Goal: Book appointment/travel/reservation

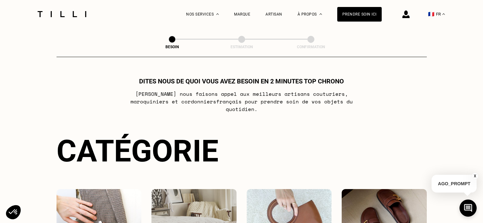
scroll to position [64, 0]
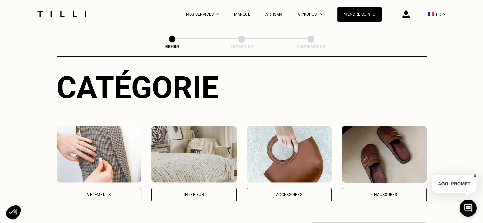
click at [105, 193] on div "Vêtements" at bounding box center [99, 195] width 24 height 4
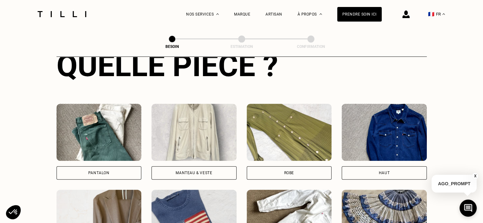
scroll to position [295, 0]
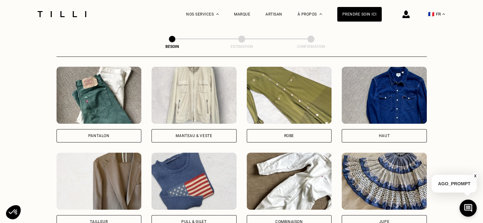
click at [103, 132] on div "Pantalon" at bounding box center [99, 135] width 85 height 13
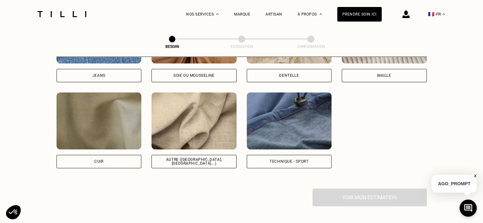
scroll to position [743, 0]
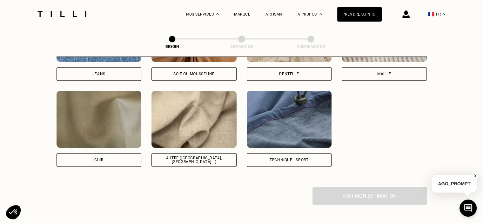
click at [203, 156] on div "Autre ([GEOGRAPHIC_DATA], [GEOGRAPHIC_DATA]...)" at bounding box center [194, 160] width 74 height 8
select select "FR"
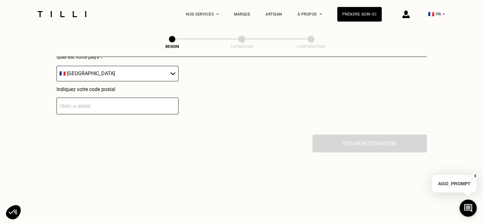
scroll to position [885, 0]
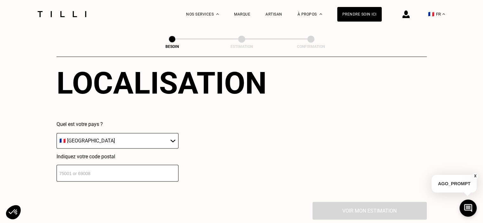
click at [132, 138] on select "🇩🇪 [GEOGRAPHIC_DATA] 🇦🇹 [GEOGRAPHIC_DATA] 🇧🇪 [GEOGRAPHIC_DATA] 🇧🇬 Bulgarie 🇨🇾 C…" at bounding box center [118, 141] width 122 height 16
click at [116, 165] on input "number" at bounding box center [118, 173] width 122 height 17
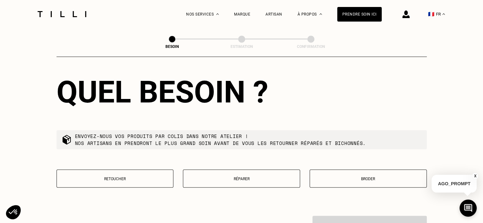
scroll to position [1044, 0]
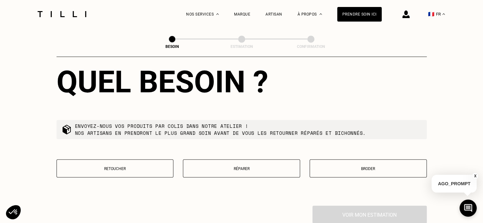
type input "69860"
click at [128, 162] on button "Retoucher" at bounding box center [115, 169] width 117 height 18
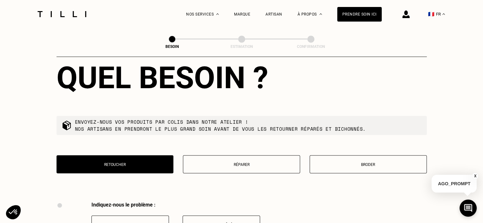
scroll to position [1016, 0]
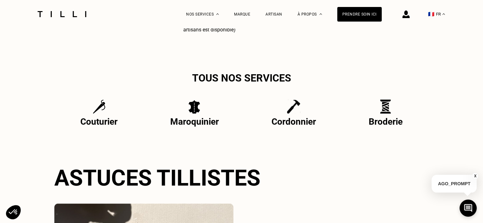
scroll to position [1312, 0]
